Goal: Task Accomplishment & Management: Manage account settings

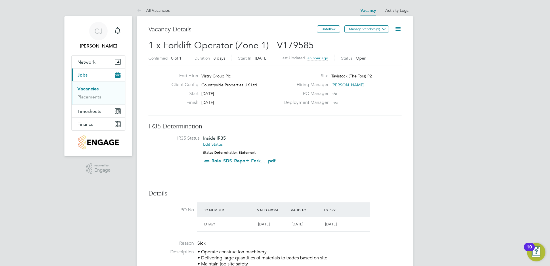
scroll to position [17, 40]
click at [394, 28] on icon at bounding box center [397, 28] width 7 height 7
click at [386, 50] on li "Update Status" at bounding box center [383, 51] width 33 height 8
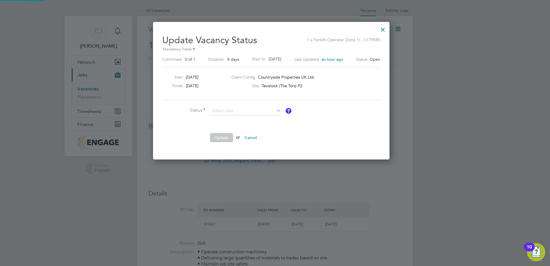
scroll to position [137, 244]
click at [323, 131] on ul "Status Comment Update or Cancel" at bounding box center [248, 127] width 173 height 41
click at [388, 28] on div at bounding box center [383, 28] width 10 height 10
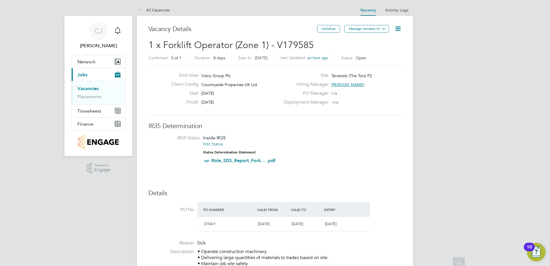
scroll to position [0, 0]
click at [155, 12] on link "All Vacancies" at bounding box center [153, 10] width 33 height 5
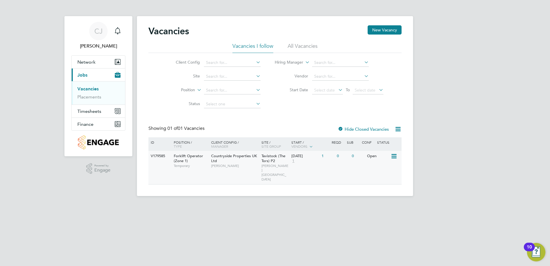
click at [391, 157] on icon at bounding box center [394, 156] width 6 height 7
click at [43, 111] on div "[PERSON_NAME] Notifications Applications: Network Team Members Sites Workers Cu…" at bounding box center [275, 102] width 550 height 205
click at [303, 45] on li "All Vacancies" at bounding box center [303, 48] width 30 height 10
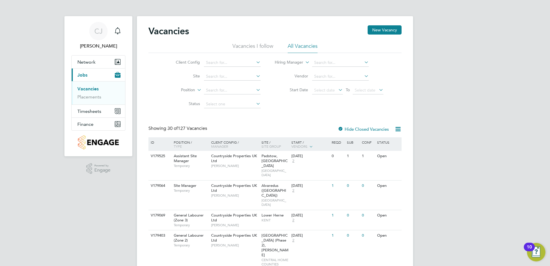
click at [266, 45] on li "Vacancies I follow" at bounding box center [252, 48] width 41 height 10
